Goal: Transaction & Acquisition: Purchase product/service

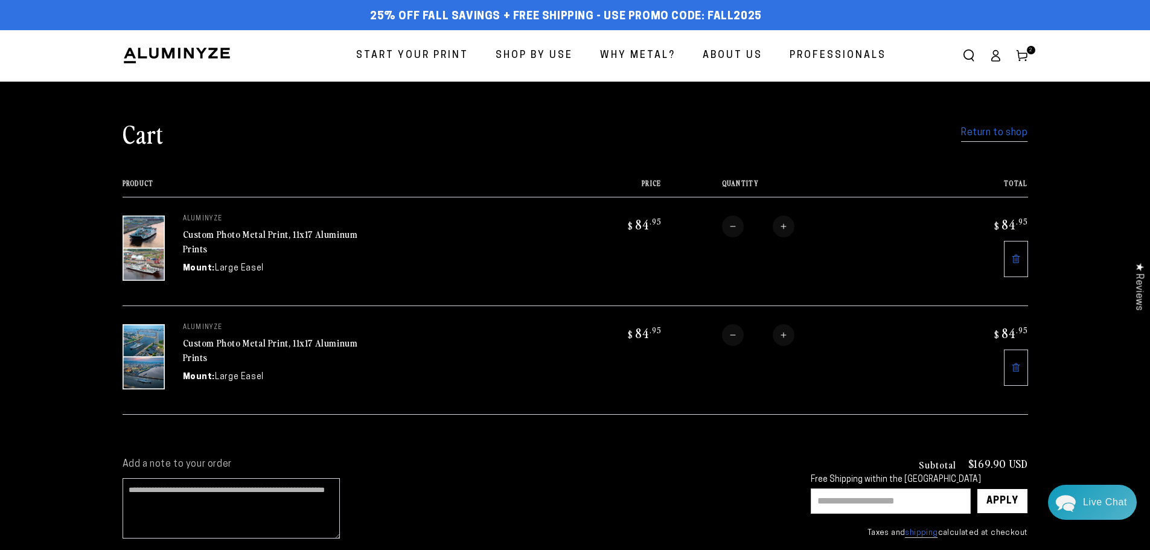
click at [409, 57] on span "Start Your Print" at bounding box center [412, 56] width 112 height 18
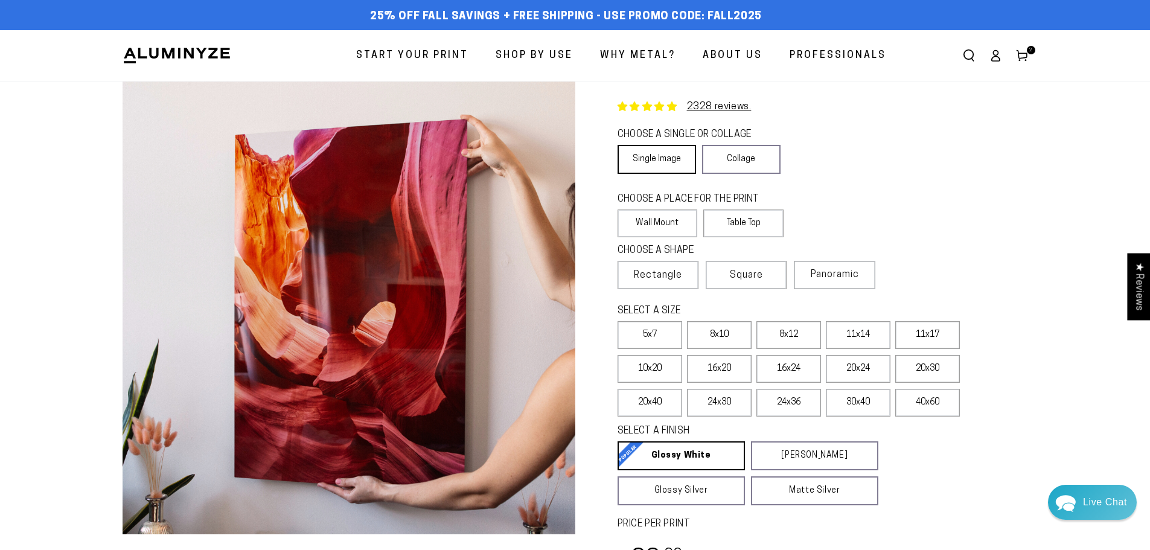
click at [659, 160] on link "Single Image" at bounding box center [656, 159] width 78 height 29
click at [664, 337] on label "5x7" at bounding box center [649, 335] width 65 height 28
click at [648, 336] on label "5x7" at bounding box center [649, 335] width 65 height 28
click at [723, 225] on label "Table Top" at bounding box center [743, 223] width 80 height 28
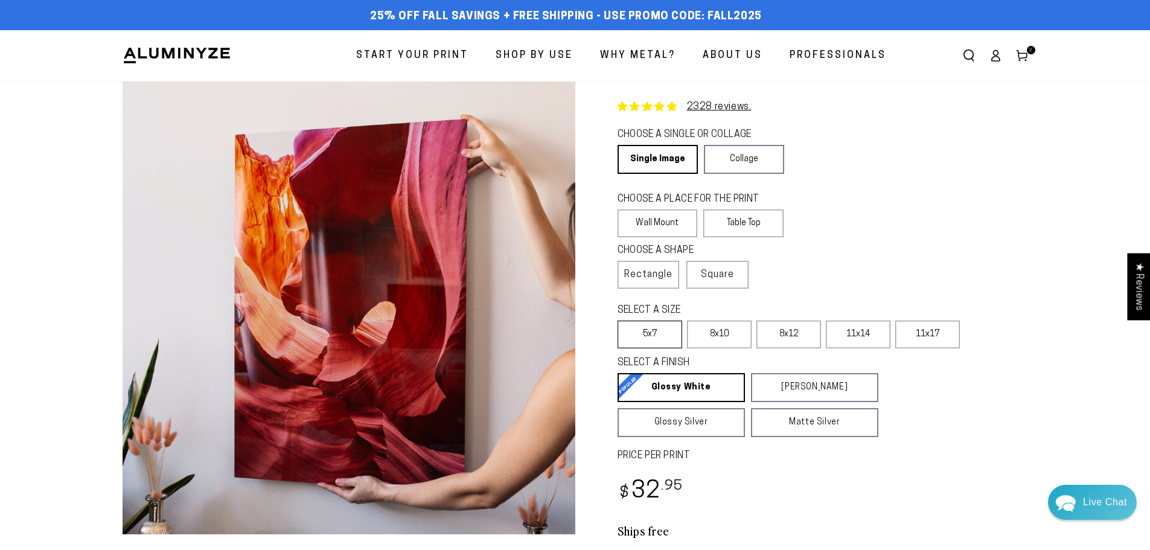
click at [650, 334] on label "5x7" at bounding box center [649, 334] width 65 height 28
click at [645, 325] on label "5x7" at bounding box center [649, 334] width 65 height 28
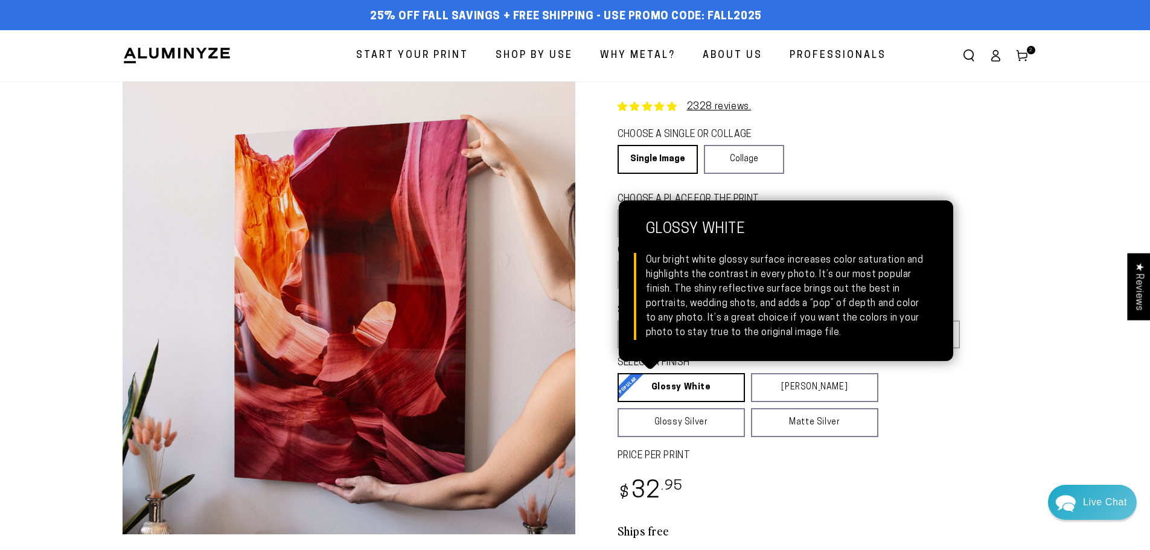
click at [677, 388] on link "Glossy White Glossy White Our bright white glossy surface increases color satur…" at bounding box center [680, 387] width 127 height 29
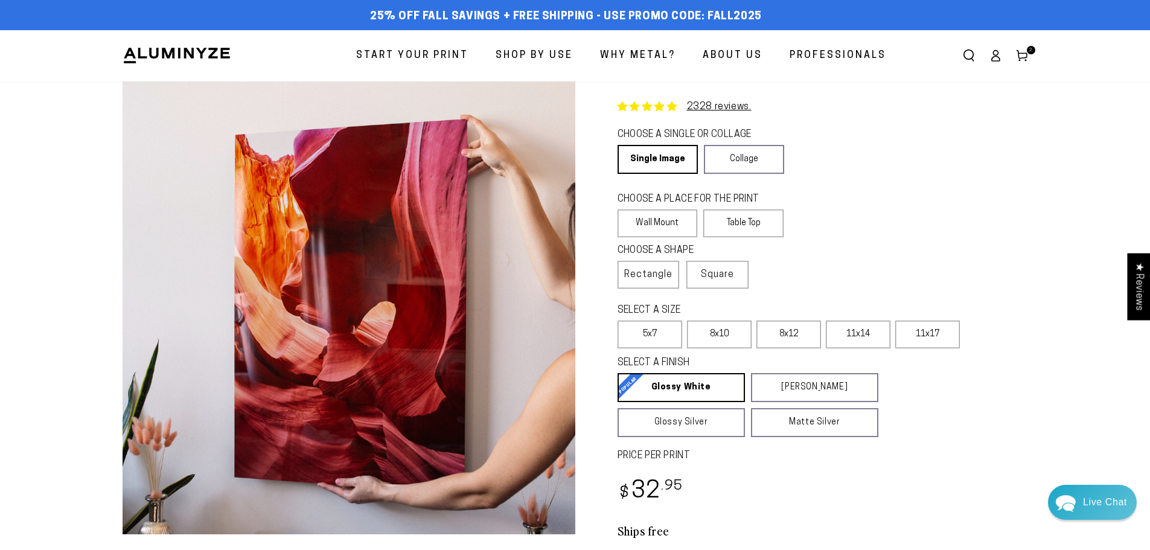
scroll to position [121, 0]
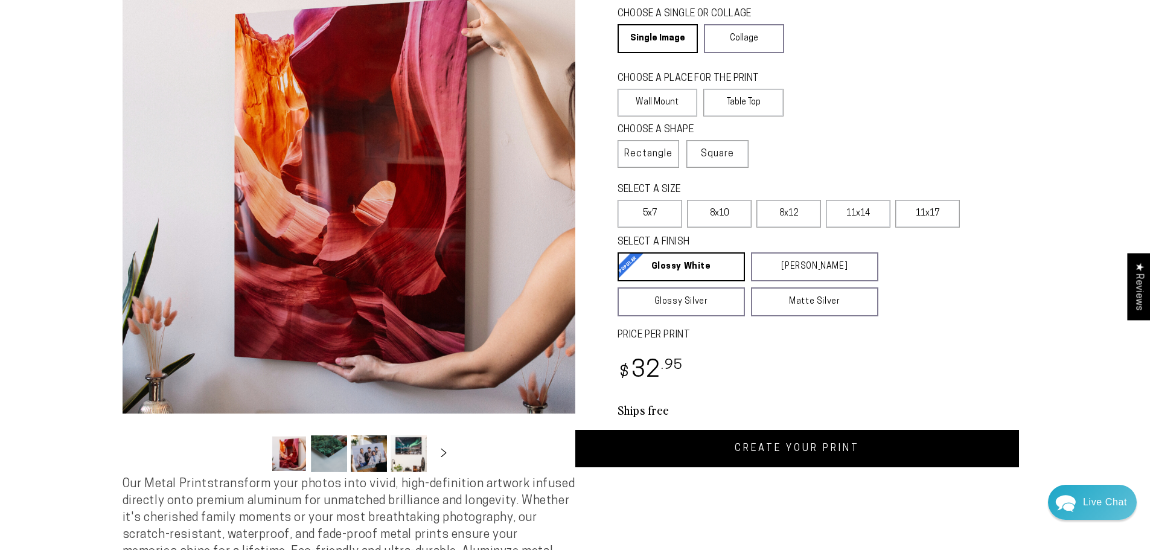
click at [871, 447] on link "CREATE YOUR PRINT" at bounding box center [797, 448] width 444 height 37
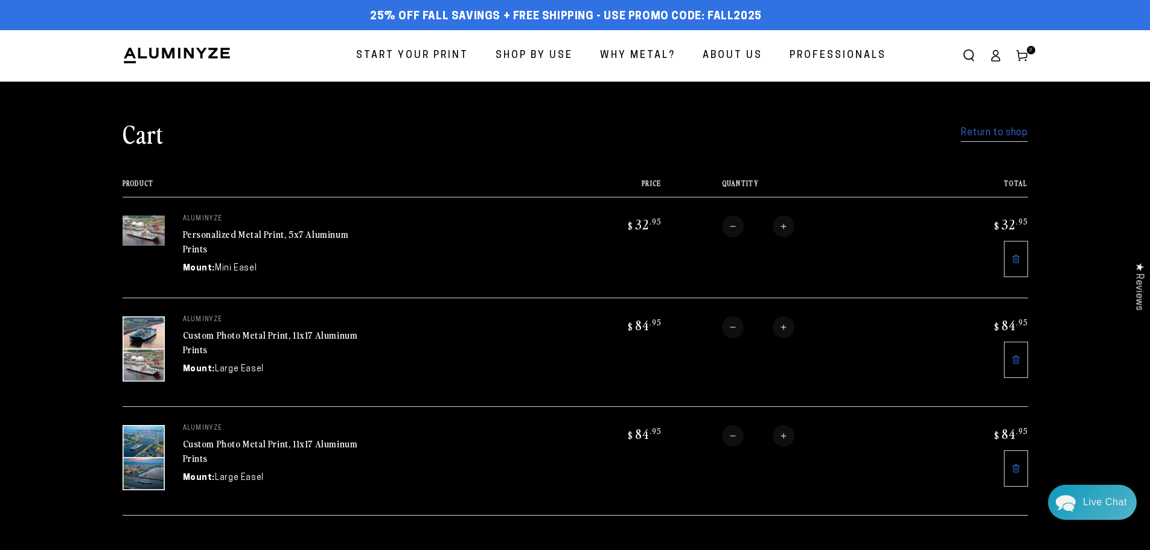
click at [759, 224] on input "*" at bounding box center [758, 226] width 29 height 22
type input "**"
click at [750, 226] on input "**" at bounding box center [741, 226] width 29 height 22
type input "**"
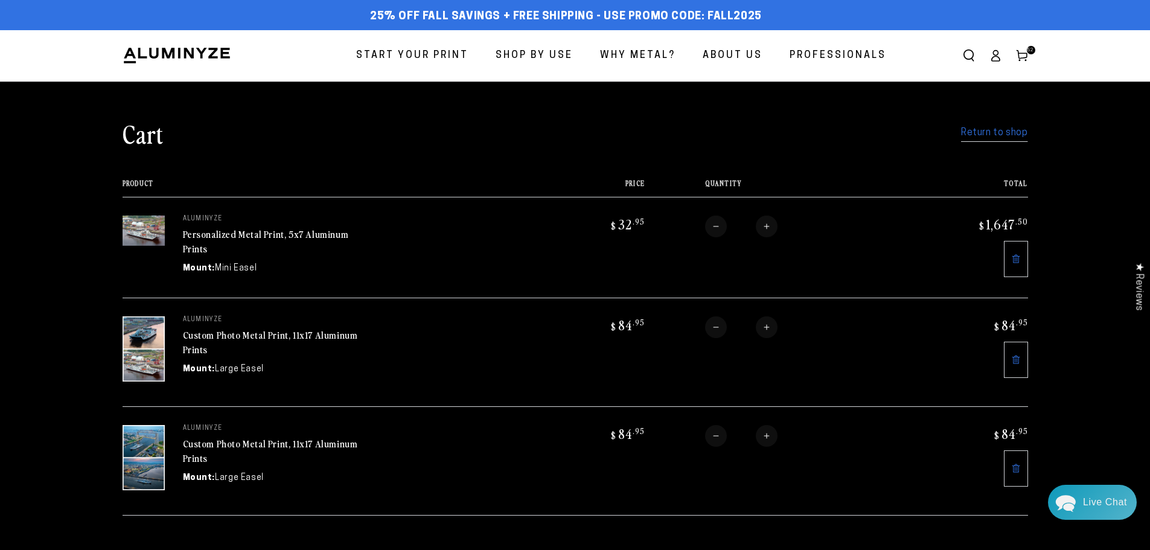
click at [756, 226] on input "**" at bounding box center [748, 226] width 29 height 22
type input "**"
click at [733, 228] on button "Decrease quantity for Personalized Metal Print, 5x7 Aluminum Prints" at bounding box center [726, 226] width 22 height 22
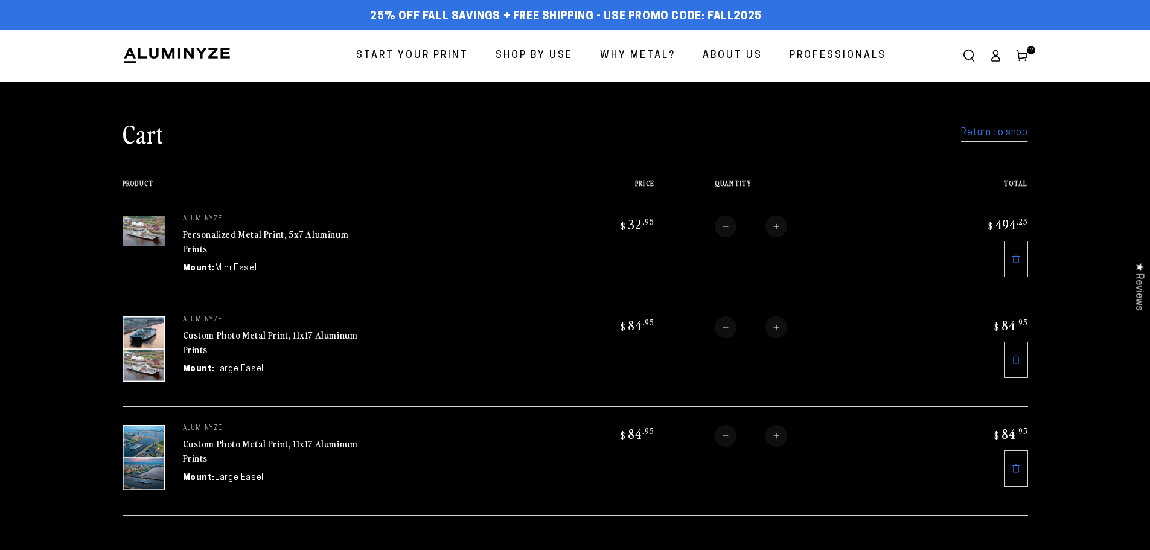
type input "**"
click at [733, 228] on form "Product Price Total Quantity Total aluminyze Personalized Metal Print, 5x7 Alum…" at bounding box center [575, 347] width 905 height 336
click at [729, 228] on button "Decrease quantity for Personalized Metal Print, 5x7 Aluminum Prints" at bounding box center [726, 226] width 22 height 22
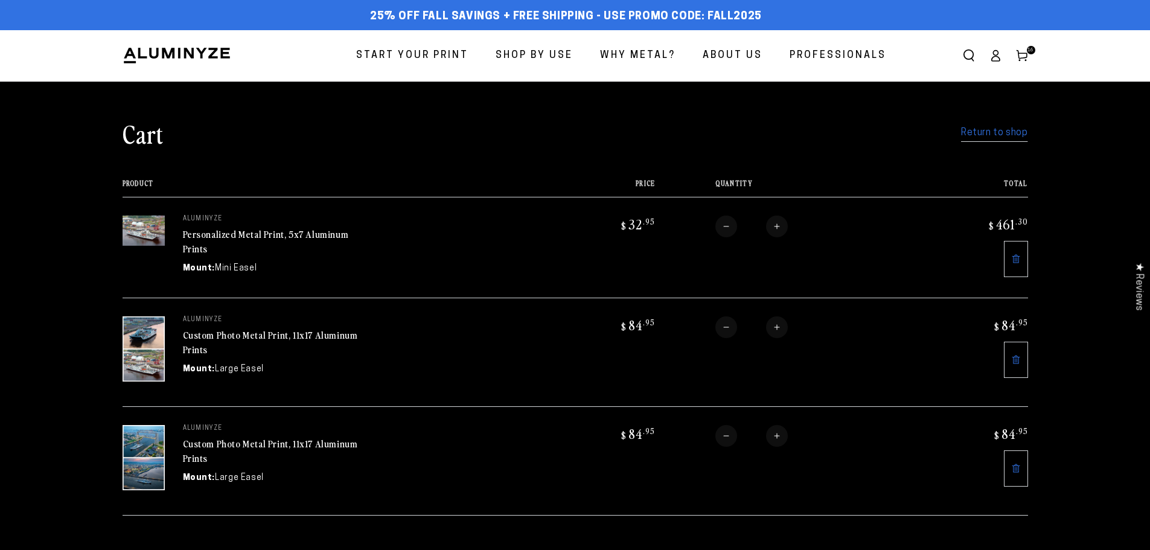
click at [729, 228] on button "Decrease quantity for Personalized Metal Print, 5x7 Aluminum Prints" at bounding box center [726, 226] width 22 height 22
type input "**"
click at [729, 228] on button "Decrease quantity for Personalized Metal Print, 5x7 Aluminum Prints" at bounding box center [726, 226] width 22 height 22
type input "**"
click at [729, 228] on form "Product Price Total Quantity Total aluminyze Personalized Metal Print, 5x7 Alum…" at bounding box center [575, 347] width 905 height 336
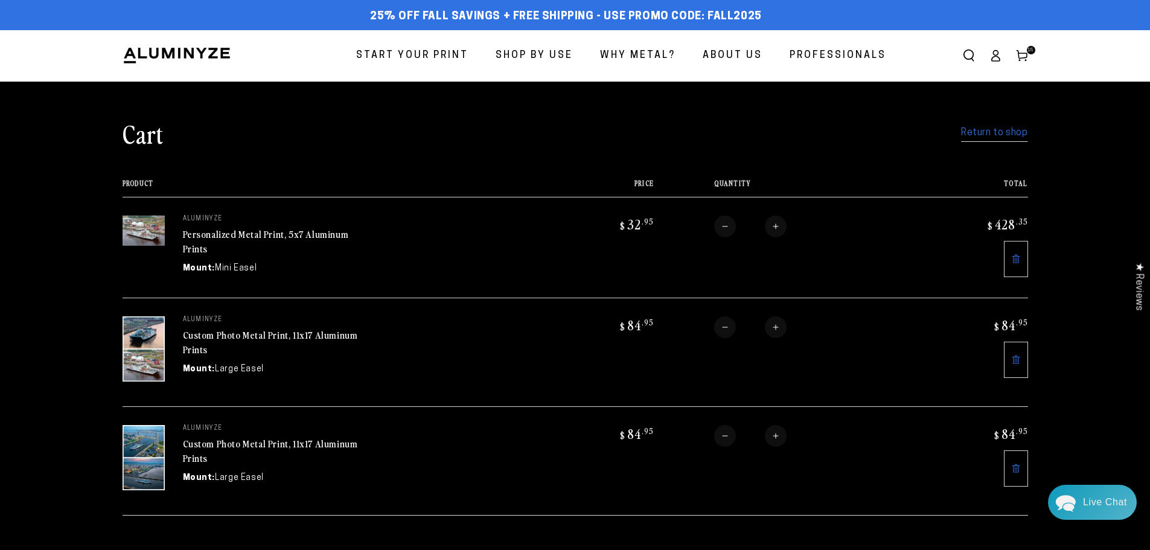
type input "*"
click at [760, 228] on input "*" at bounding box center [753, 226] width 29 height 22
type input "*"
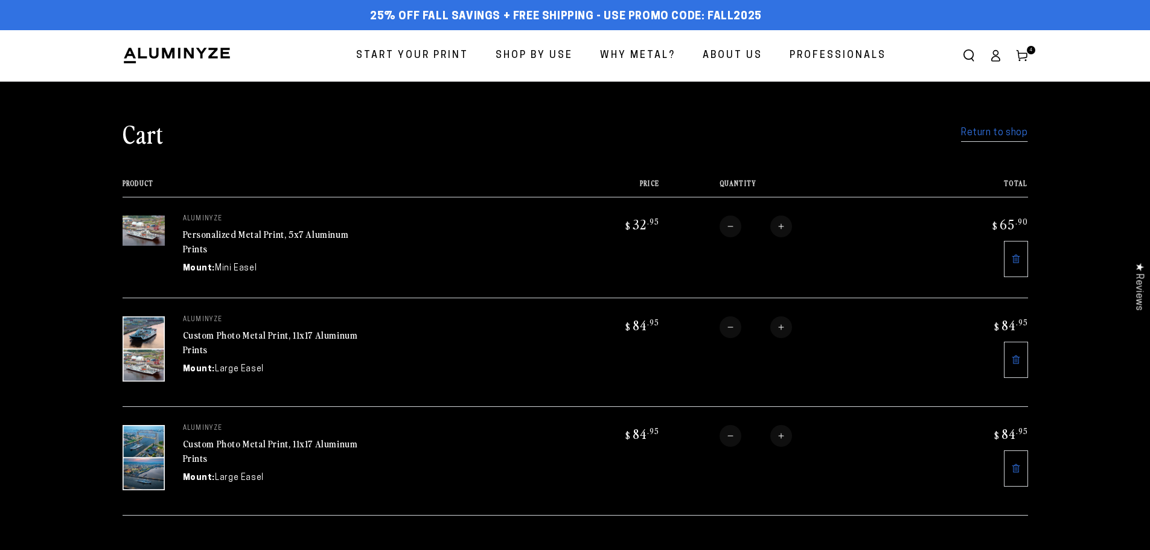
click at [776, 224] on button "Increase quantity for Personalized Metal Print, 5x7 Aluminum Prints" at bounding box center [781, 226] width 22 height 22
type input "*"
click at [992, 55] on icon at bounding box center [995, 55] width 12 height 12
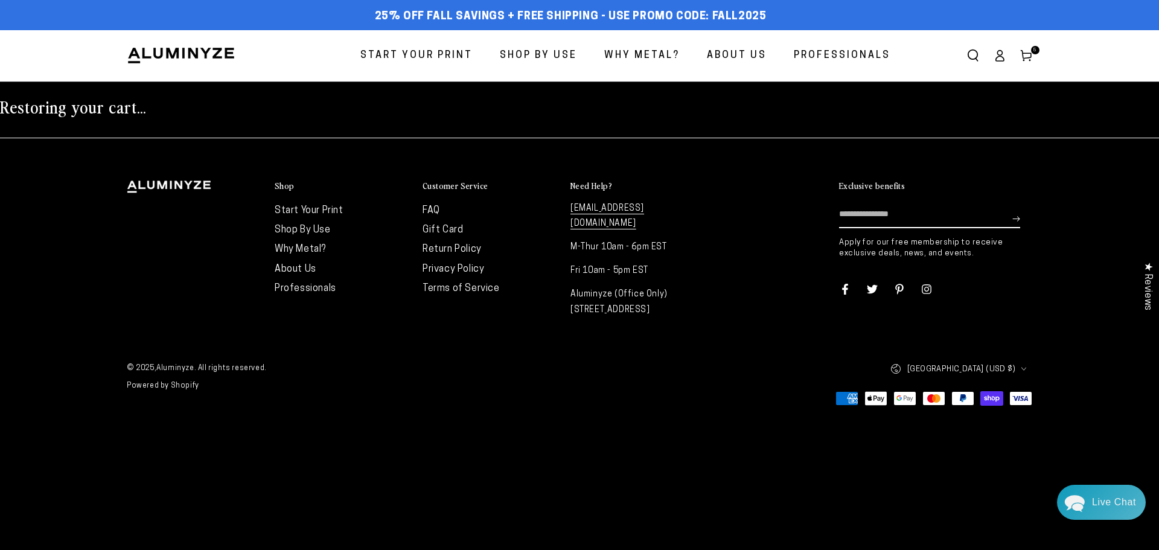
click at [1024, 57] on icon at bounding box center [1026, 55] width 12 height 12
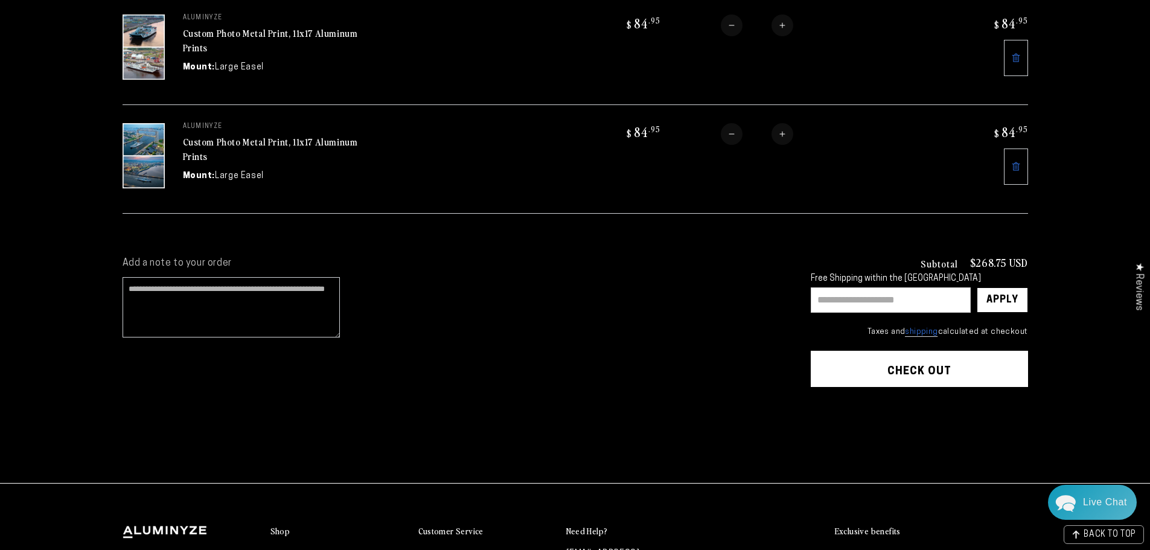
scroll to position [362, 0]
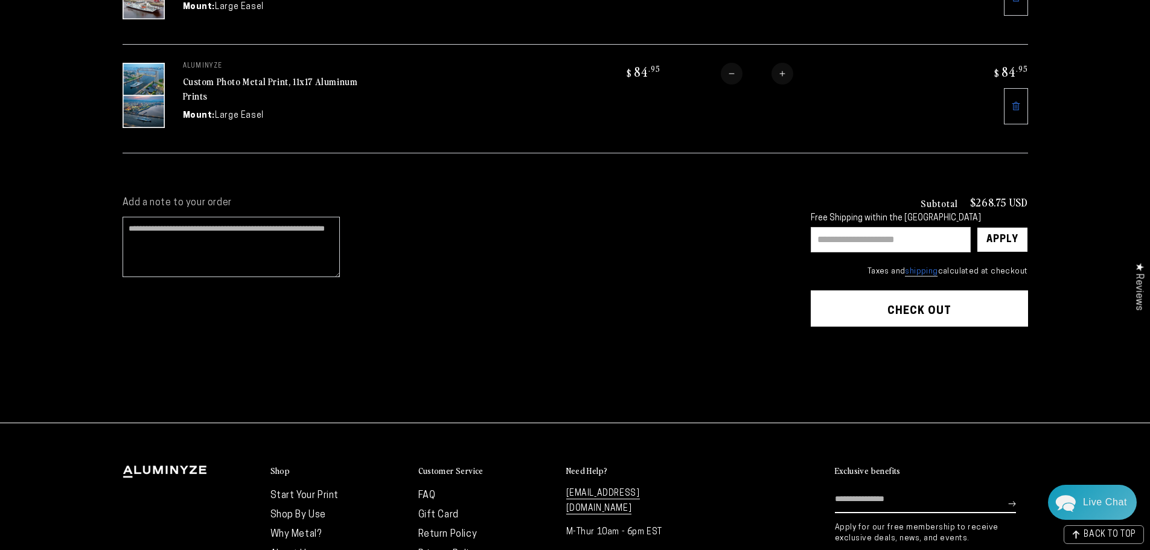
click at [852, 227] on input "text" at bounding box center [891, 239] width 160 height 25
type input "*********"
click at [1004, 237] on div "Apply" at bounding box center [1002, 240] width 32 height 24
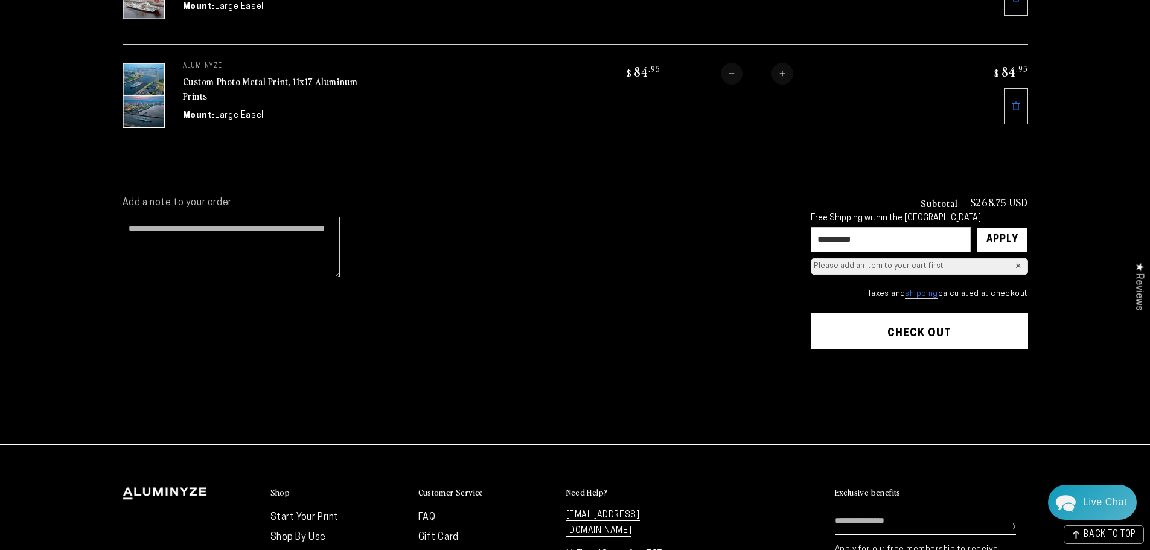
click at [872, 267] on div "Please add an item to your cart first" at bounding box center [879, 266] width 130 height 10
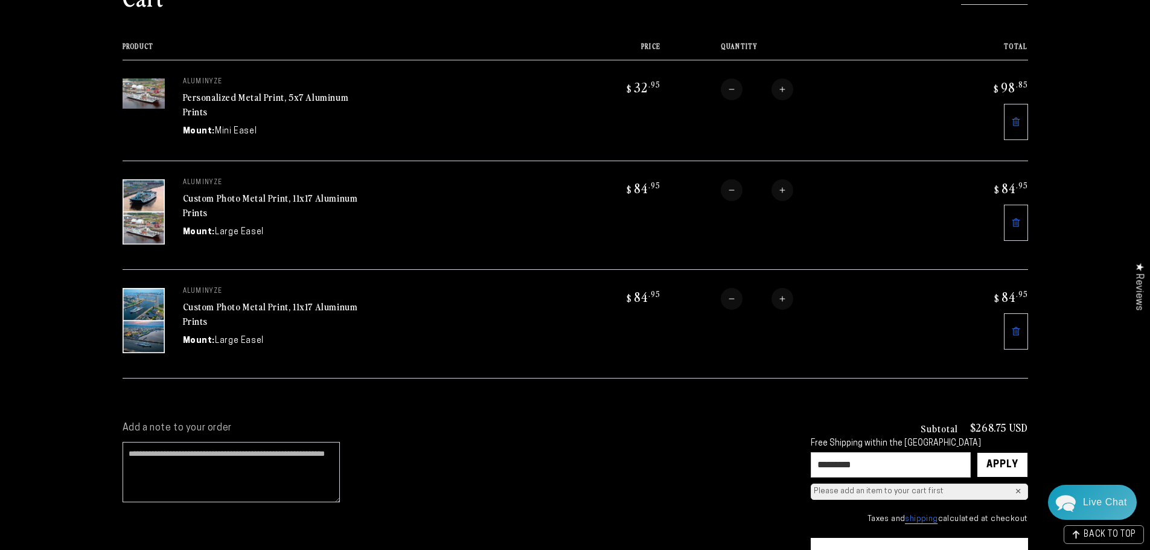
scroll to position [121, 0]
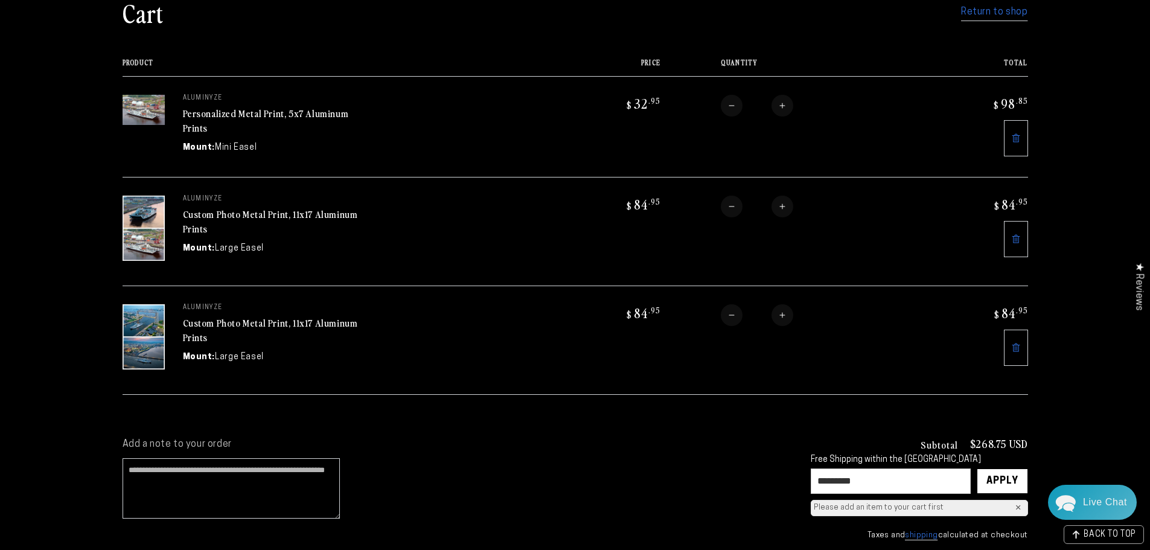
click at [281, 214] on link "Custom Photo Metal Print, 11x17 Aluminum Prints" at bounding box center [270, 221] width 175 height 29
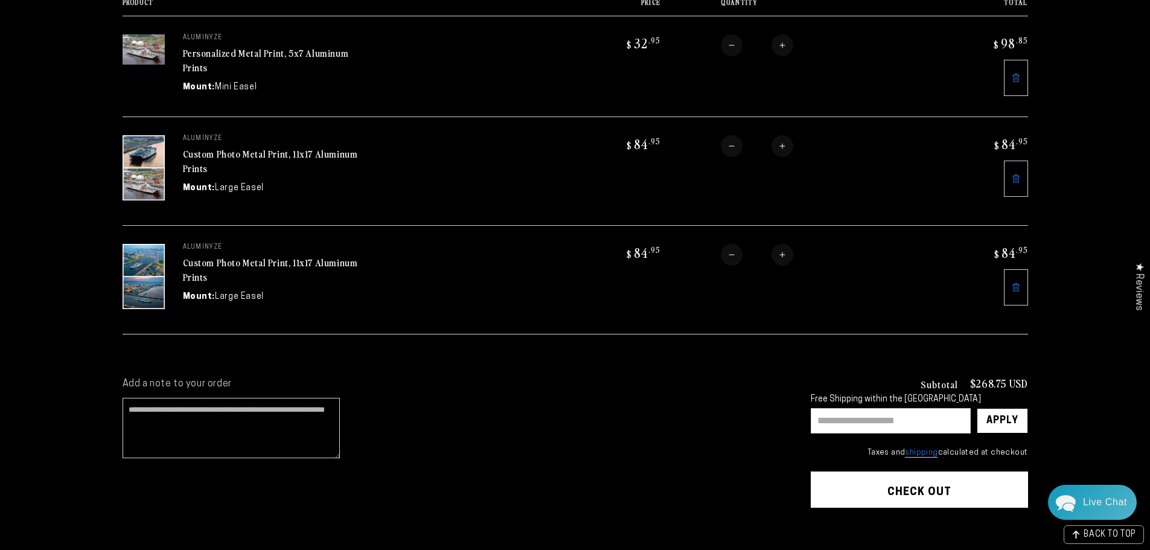
click at [884, 420] on input "text" at bounding box center [891, 420] width 160 height 25
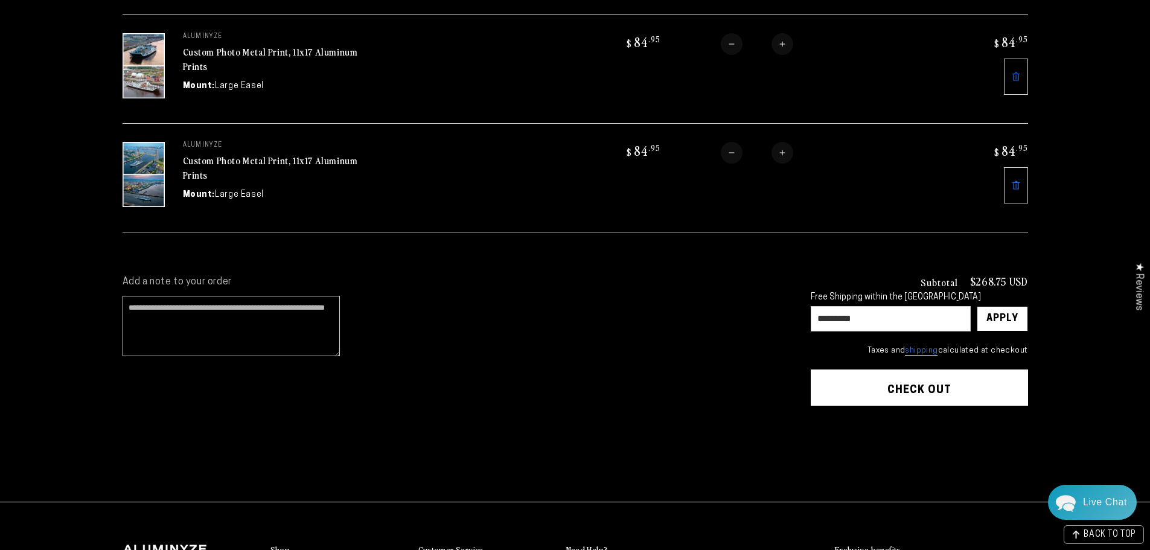
scroll to position [302, 0]
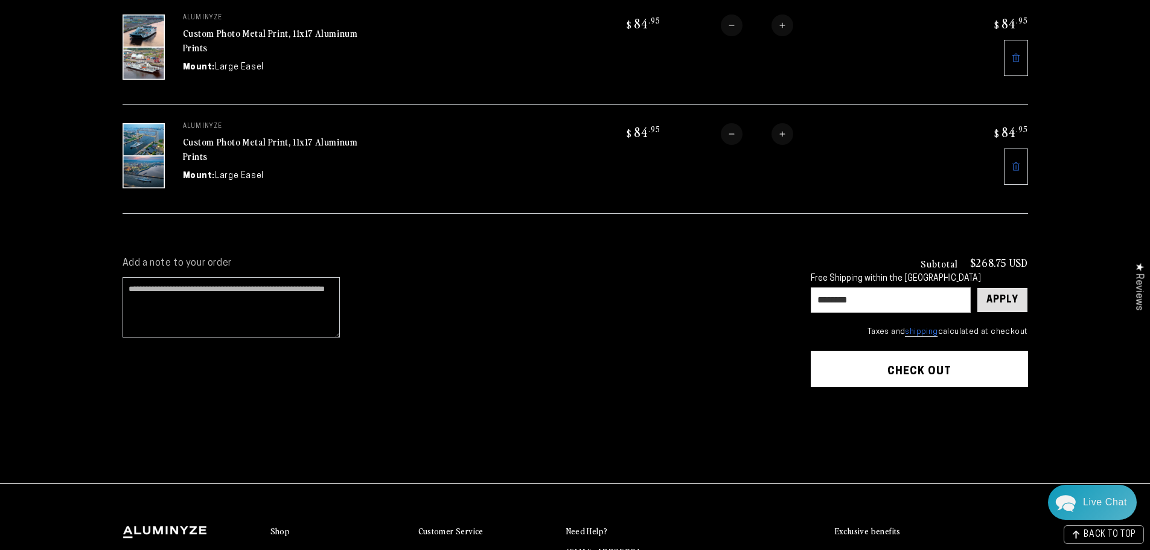
type input "********"
click at [1015, 298] on div "Apply" at bounding box center [1002, 300] width 32 height 24
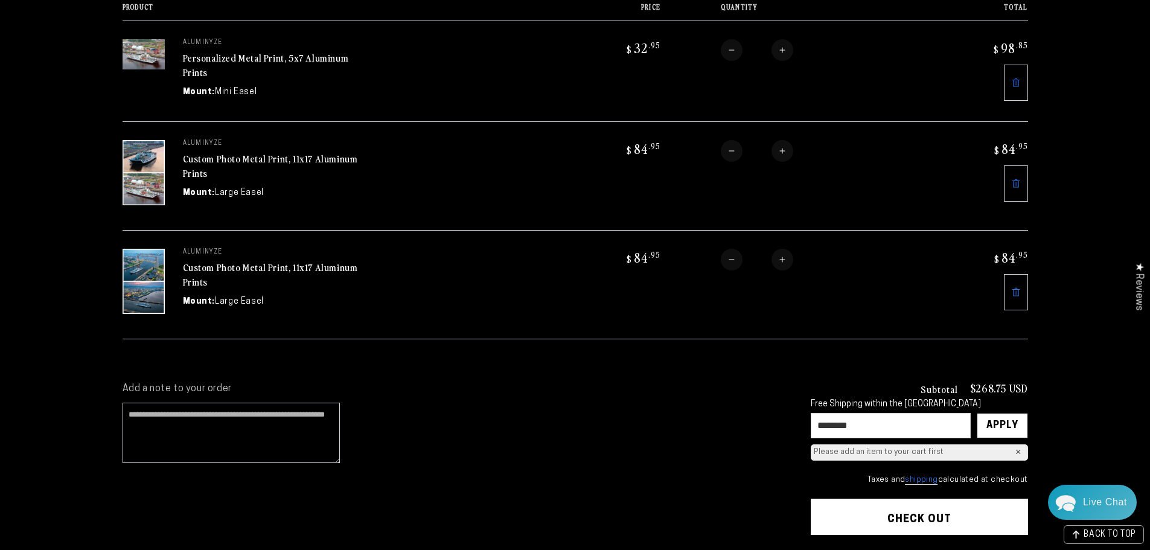
scroll to position [181, 0]
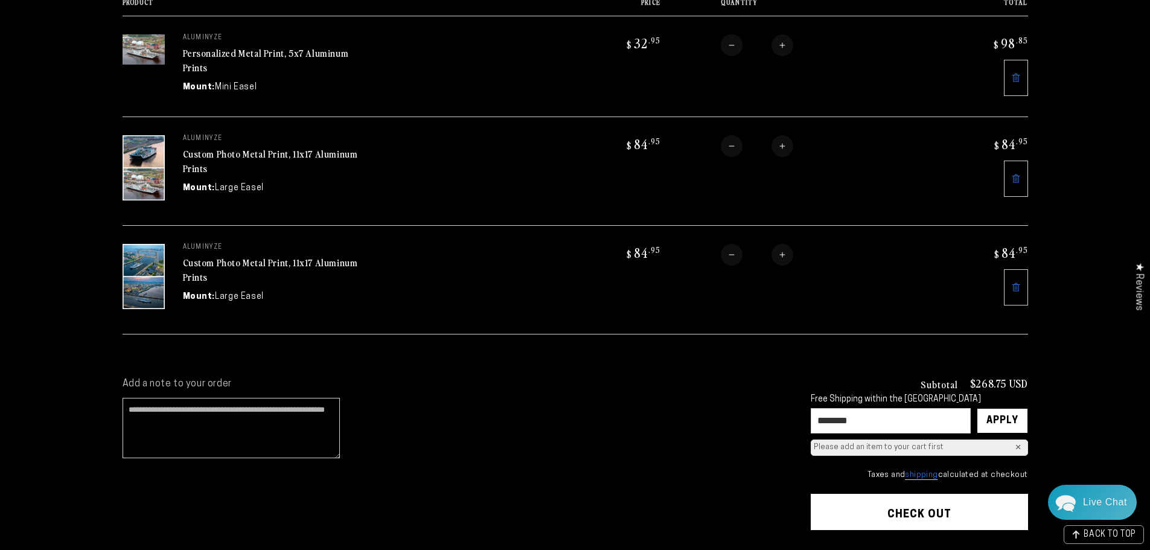
click at [875, 506] on button "Check out" at bounding box center [919, 512] width 217 height 36
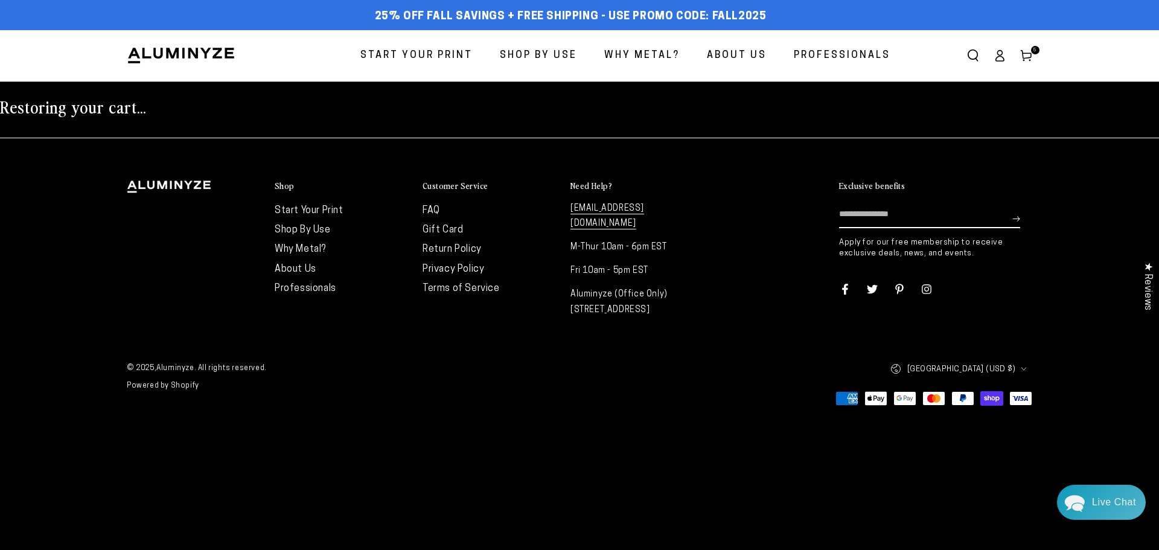
click at [1028, 53] on use at bounding box center [1026, 56] width 10 height 11
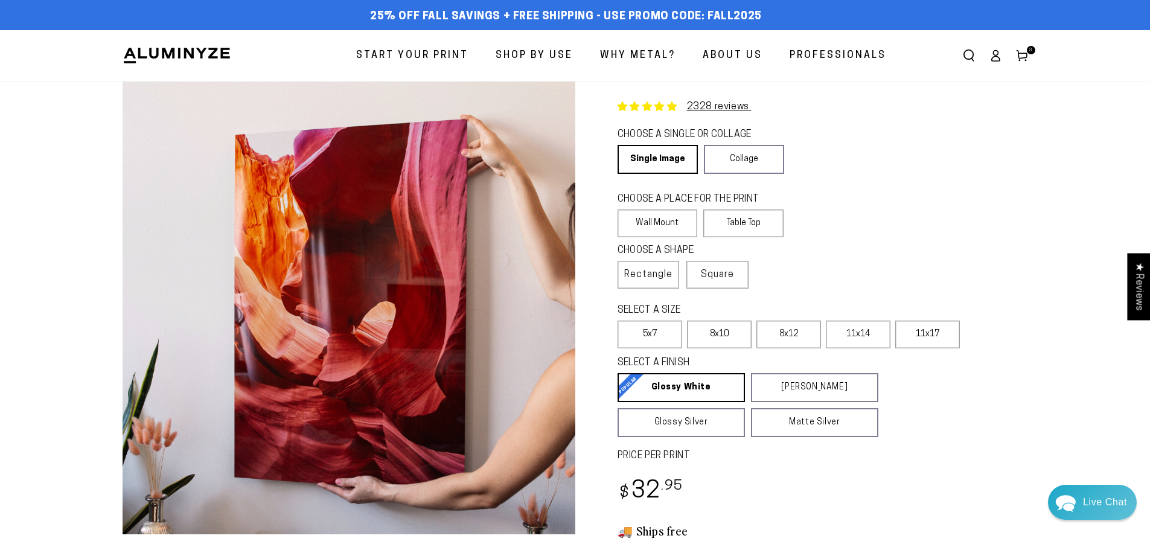
click at [1025, 57] on use at bounding box center [1021, 56] width 10 height 11
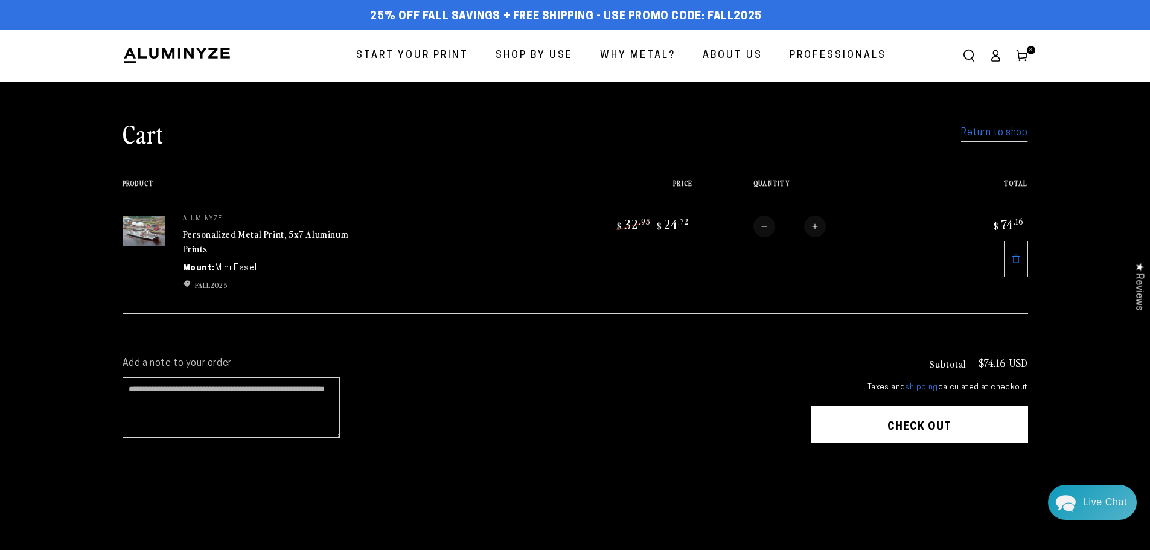
click at [1026, 54] on use at bounding box center [1021, 56] width 10 height 11
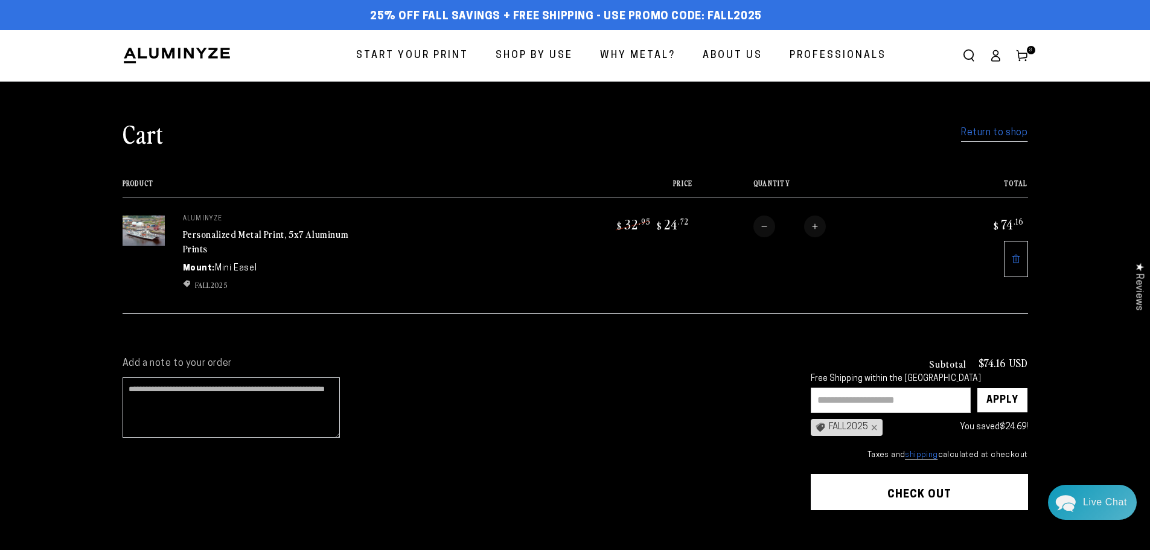
click at [415, 51] on span "Start Your Print" at bounding box center [412, 56] width 112 height 18
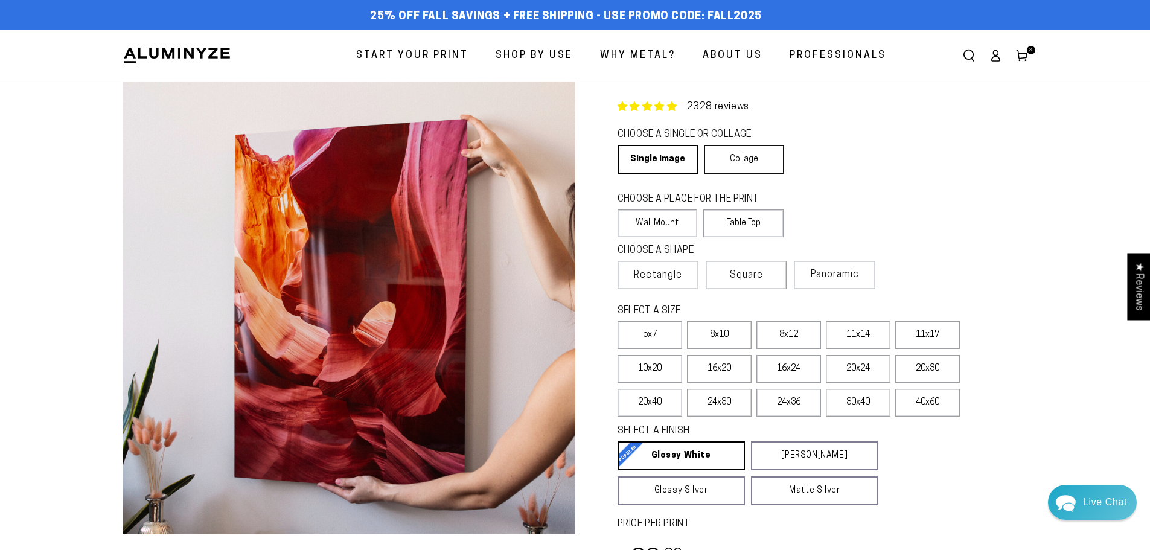
click at [741, 161] on link "Collage" at bounding box center [744, 159] width 80 height 29
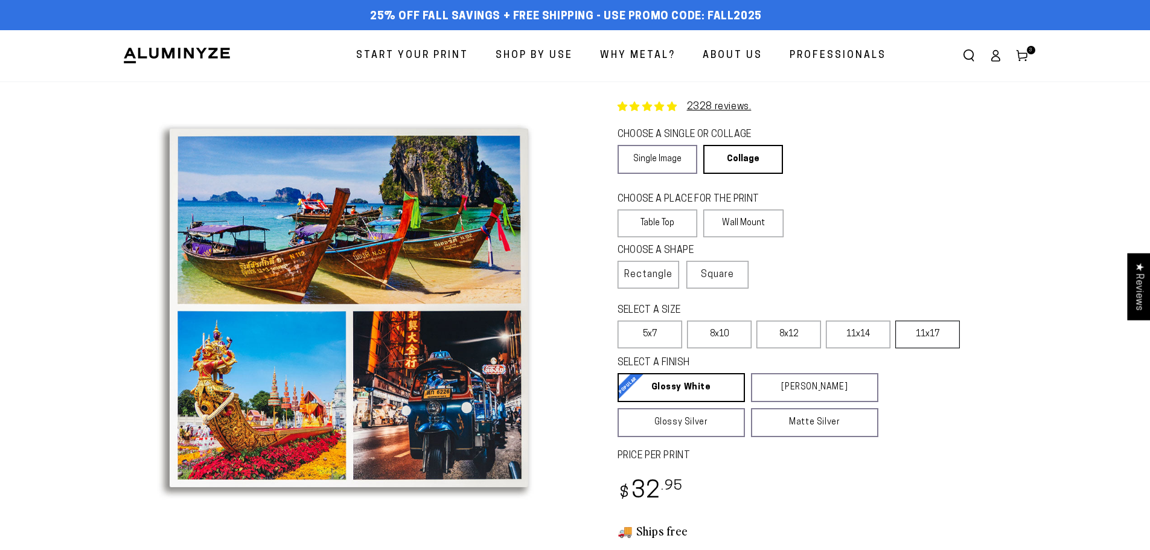
click at [930, 334] on label "11x17" at bounding box center [927, 334] width 65 height 28
click at [749, 222] on label "Wall Mount" at bounding box center [743, 223] width 80 height 28
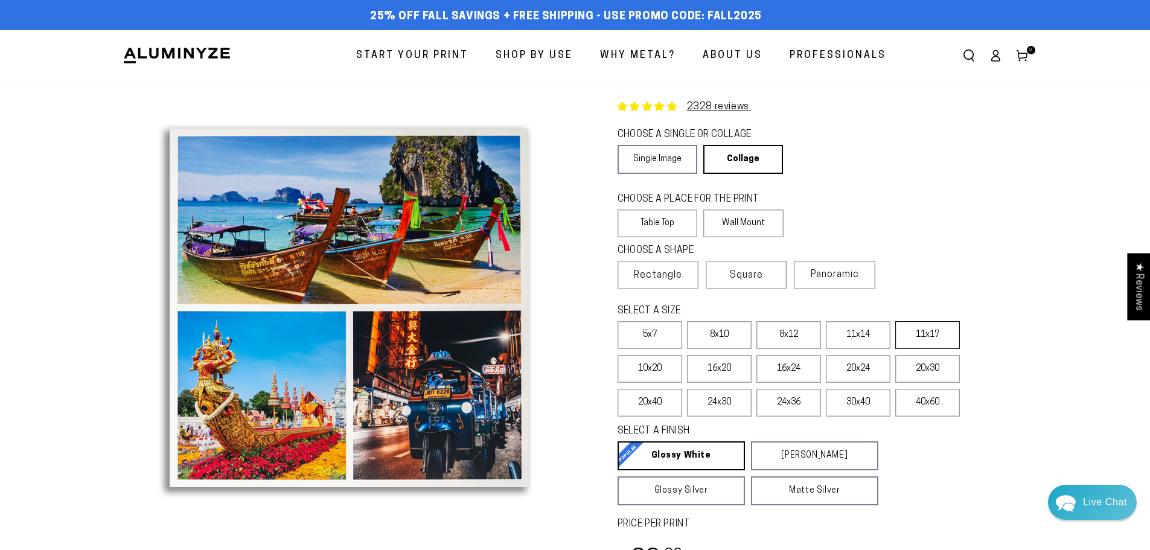
click at [917, 337] on label "11x17" at bounding box center [927, 335] width 65 height 28
click at [779, 366] on label "16x24" at bounding box center [788, 369] width 65 height 28
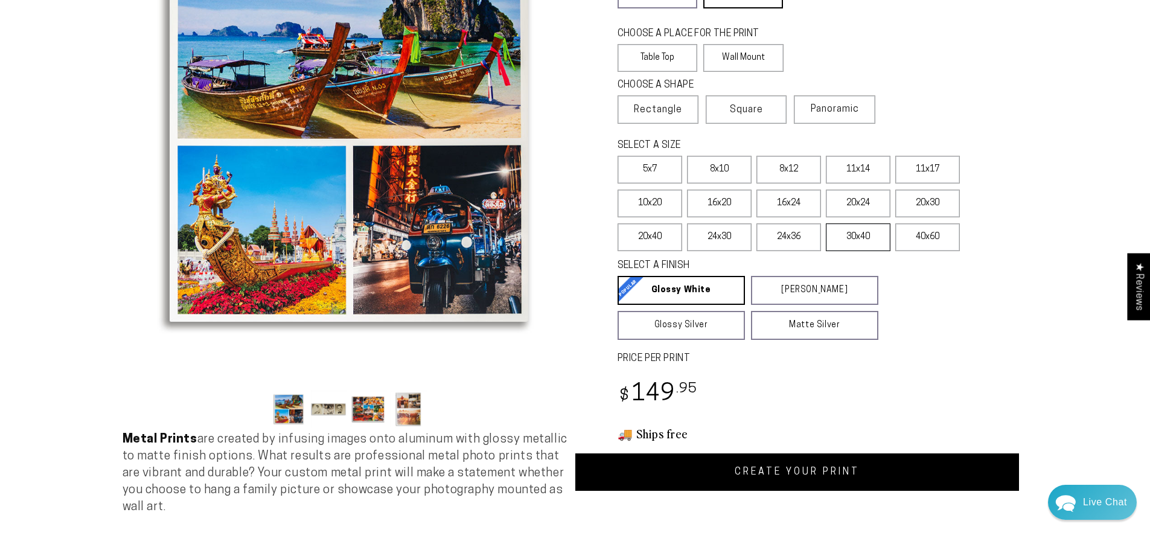
scroll to position [181, 0]
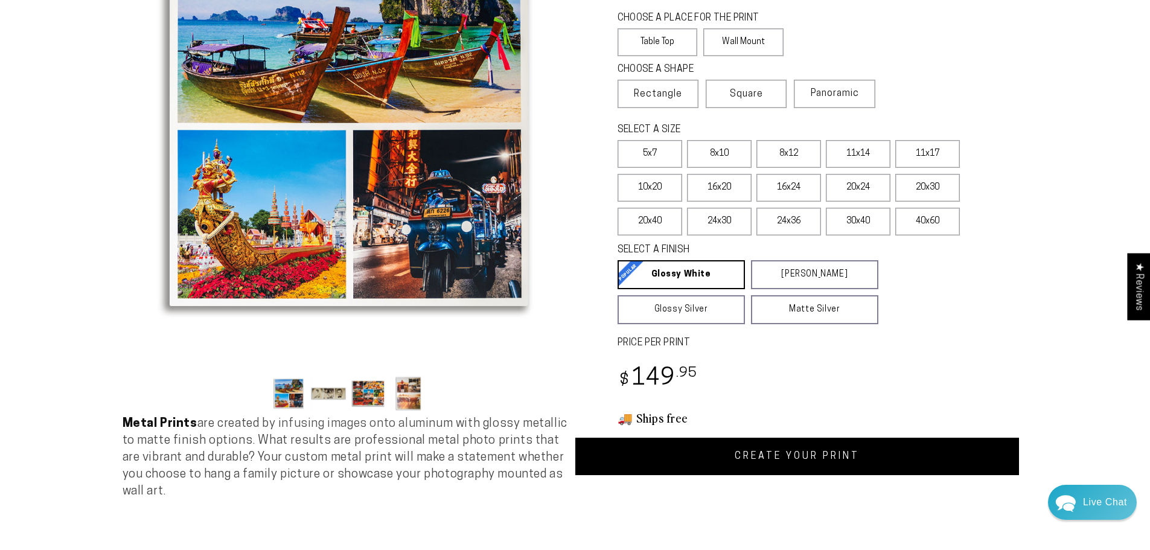
click at [726, 462] on link "CREATE YOUR PRINT" at bounding box center [797, 456] width 444 height 37
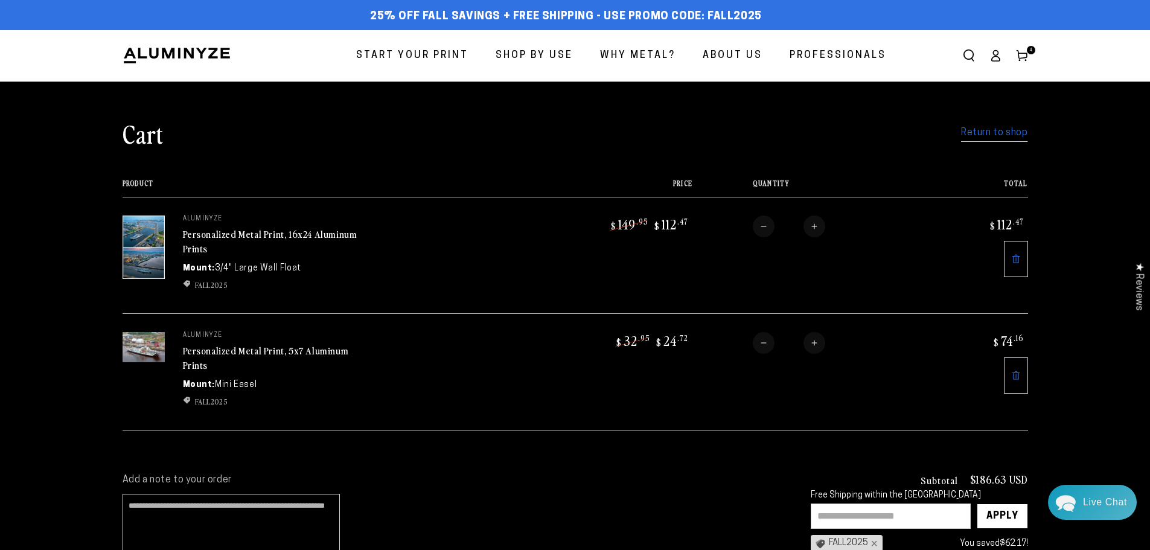
click at [431, 56] on span "Start Your Print" at bounding box center [412, 56] width 112 height 18
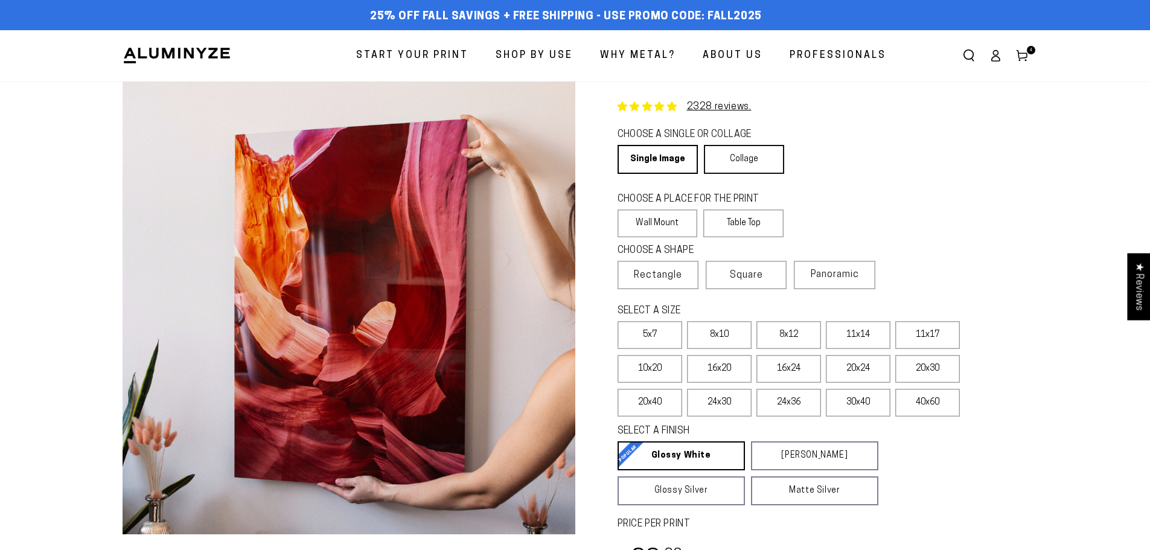
click at [735, 165] on link "Collage" at bounding box center [744, 159] width 80 height 29
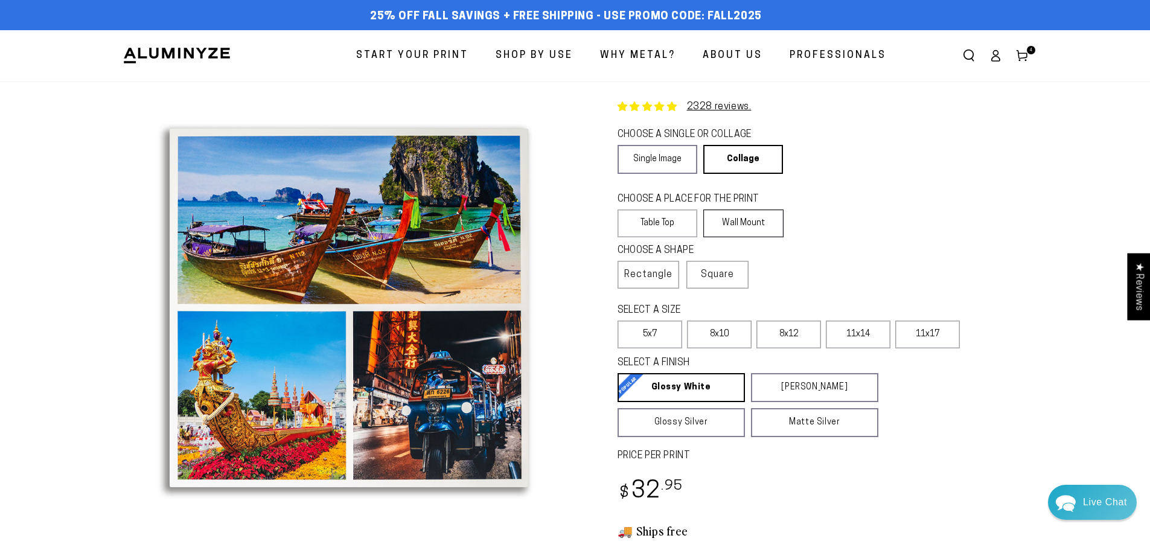
click at [727, 223] on label "Wall Mount" at bounding box center [743, 223] width 80 height 28
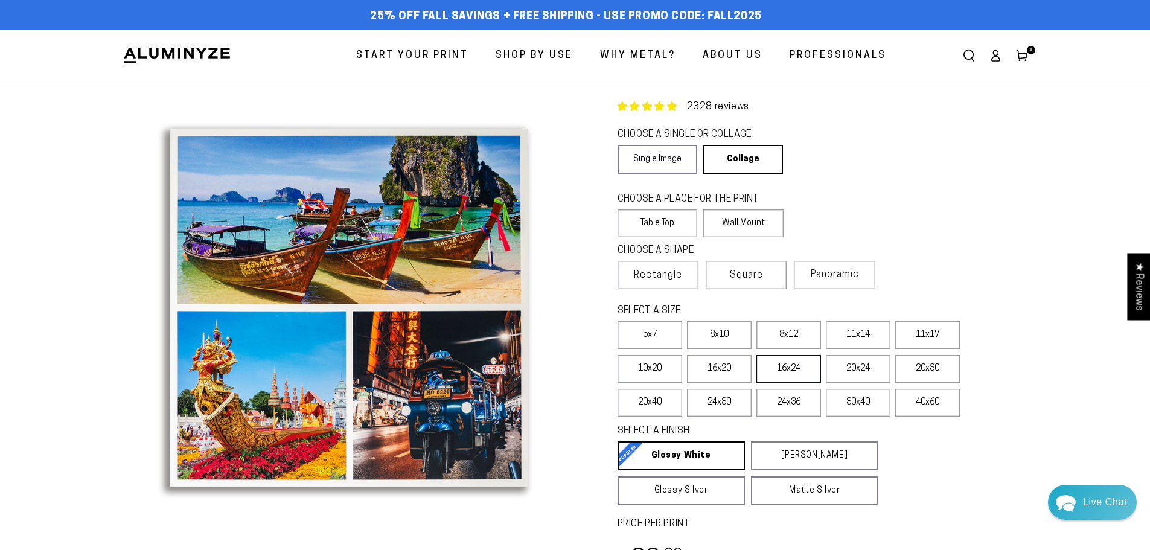
click at [779, 369] on label "16x24" at bounding box center [788, 369] width 65 height 28
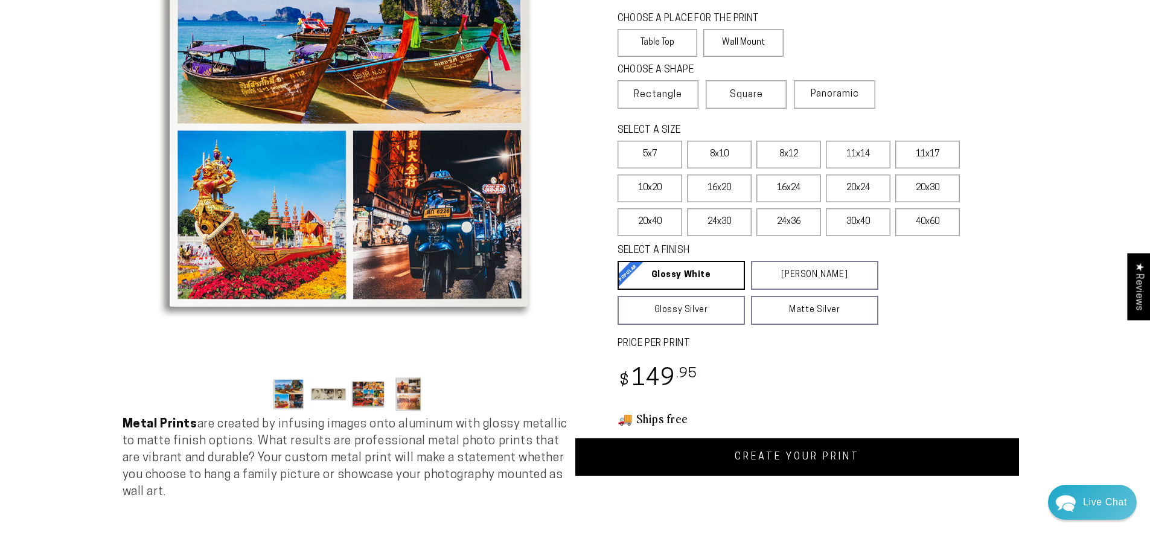
scroll to position [181, 0]
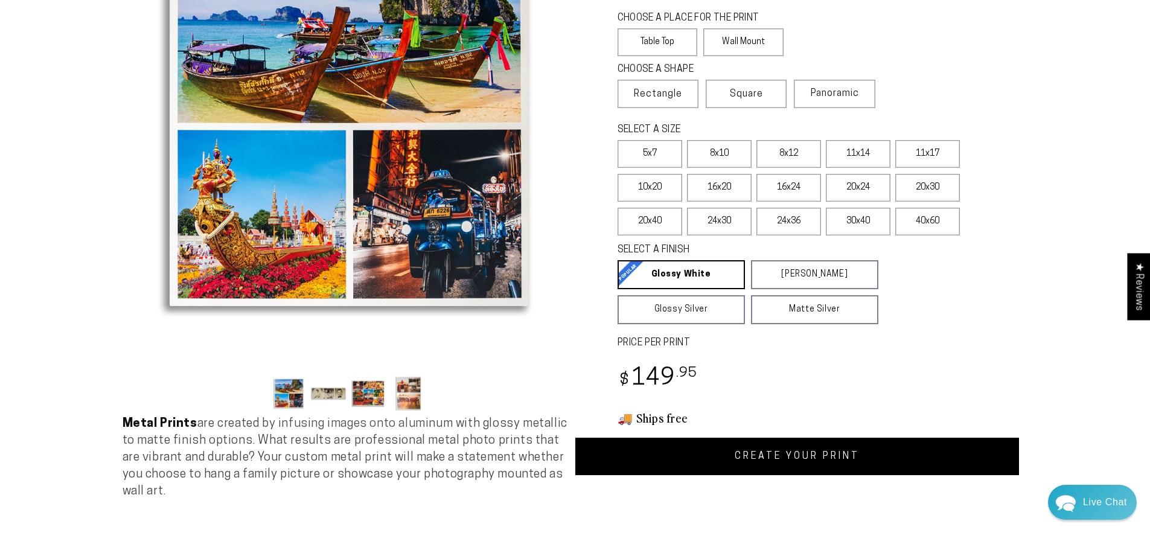
click at [835, 456] on link "CREATE YOUR PRINT" at bounding box center [797, 456] width 444 height 37
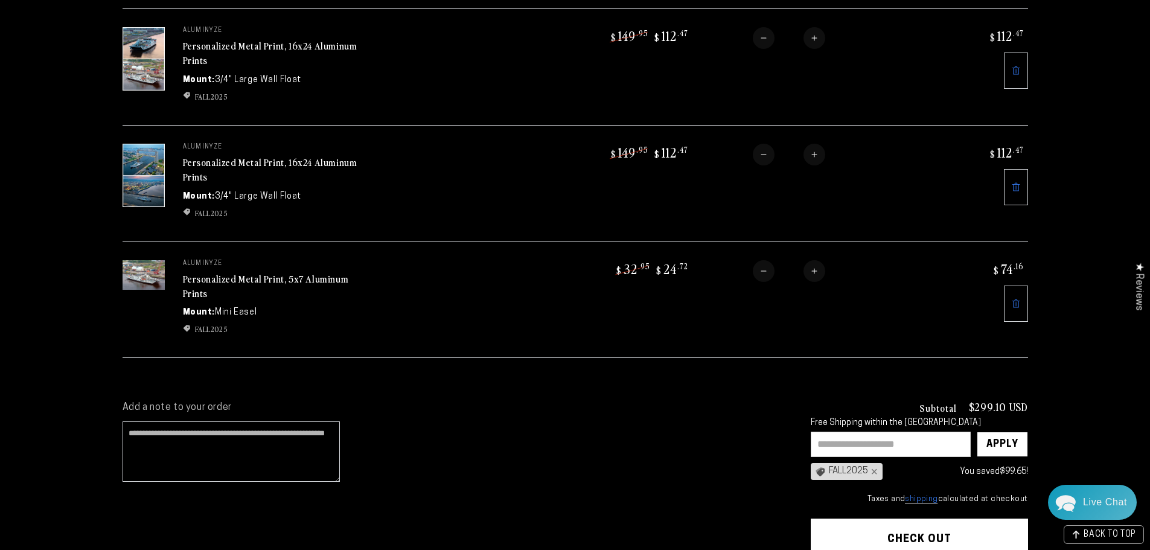
scroll to position [121, 0]
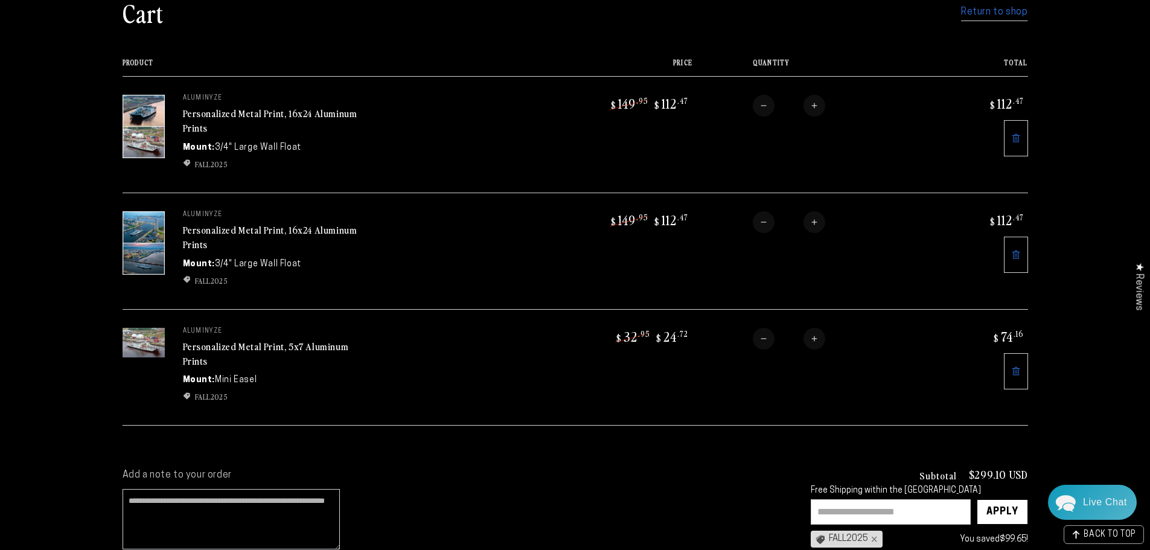
click at [1019, 366] on icon at bounding box center [1016, 371] width 10 height 10
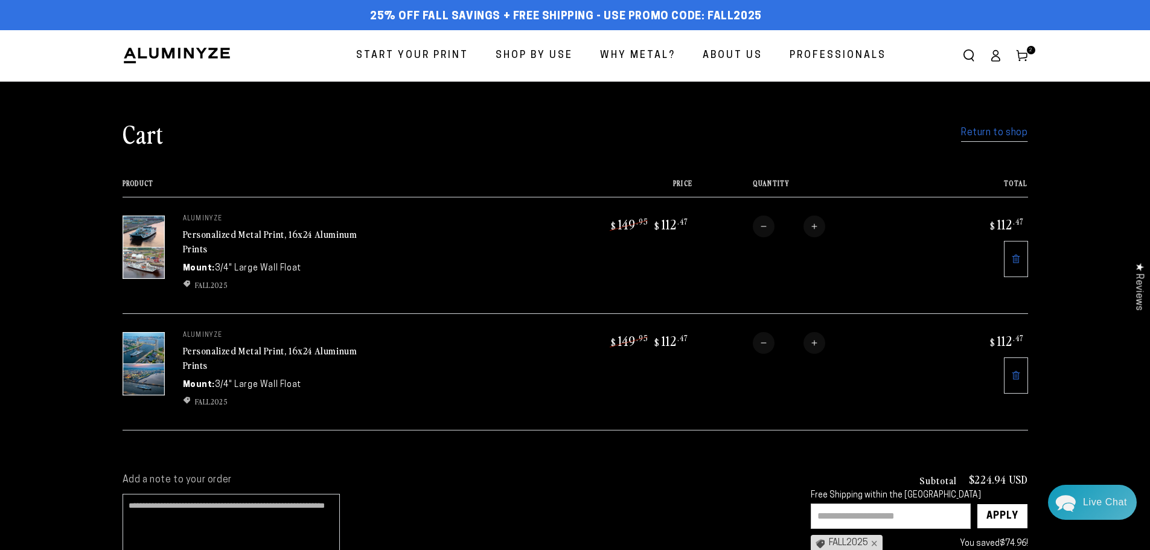
click at [993, 56] on icon at bounding box center [995, 55] width 12 height 12
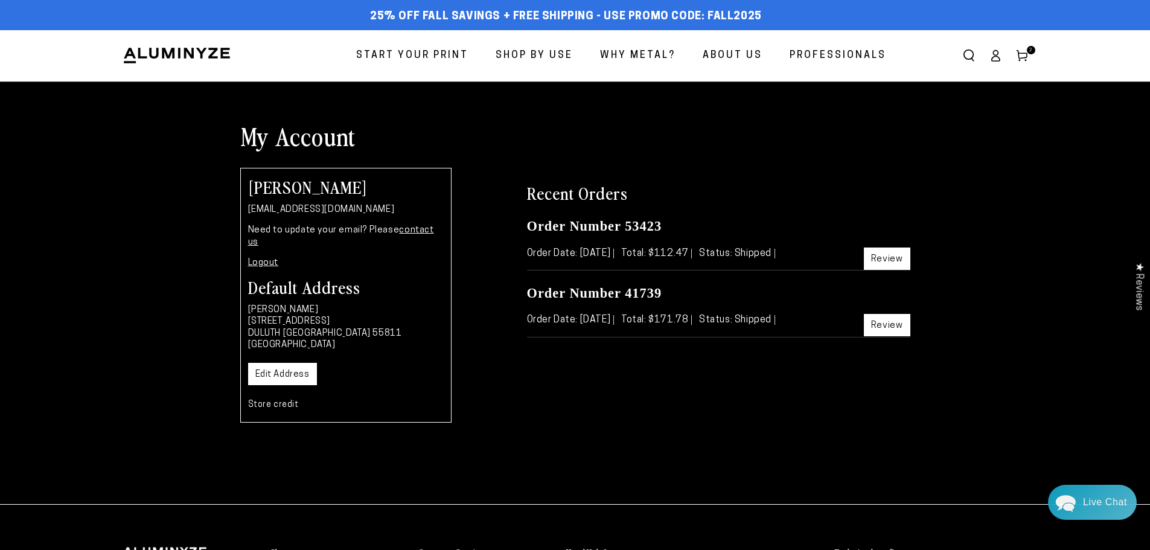
click at [1018, 59] on icon at bounding box center [1022, 55] width 12 height 12
